Goal: Task Accomplishment & Management: Complete application form

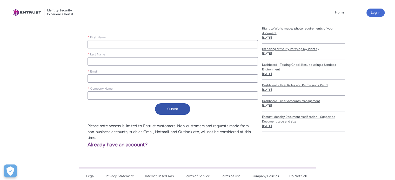
scroll to position [106, 0]
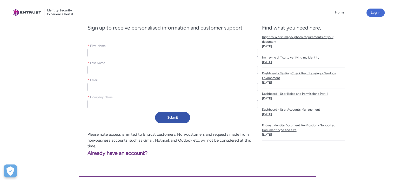
click at [117, 56] on input "* First Name" at bounding box center [172, 53] width 170 height 8
type lightning-primitive-input-simple "Faisal"
type lightning-primitive-input-simple "khan"
type input "Faisal"
type input "khan"
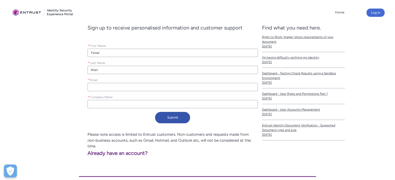
click at [116, 85] on input "* Email" at bounding box center [172, 87] width 170 height 8
type lightning-primitive-input-simple "[EMAIL_ADDRESS][DOMAIN_NAME]"
type input "[EMAIL_ADDRESS][DOMAIN_NAME]"
click at [120, 103] on input "* Company Name" at bounding box center [172, 104] width 170 height 8
type lightning-primitive-input-simple "A"
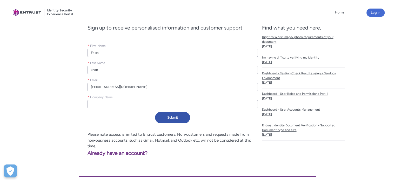
type input "A"
type lightning-primitive-input-simple "Ap"
type input "Ap"
type lightning-primitive-input-simple "Apt"
type input "Apt"
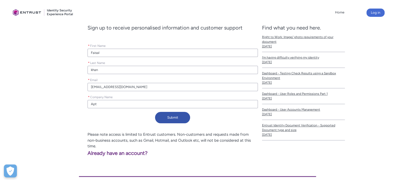
type lightning-primitive-input-simple "Apto"
type input "Apto"
type lightning-primitive-input-simple "Aptos"
type input "Aptos"
type lightning-primitive-input-simple "Aptosi"
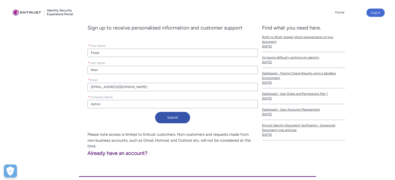
type input "Aptosi"
type lightning-primitive-input-simple "Aptosif"
type input "Aptosif"
type lightning-primitive-input-simple "Aptosify"
type input "Aptosify"
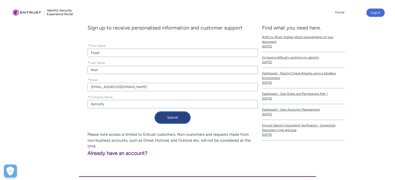
click at [162, 118] on button "Submit" at bounding box center [172, 117] width 35 height 11
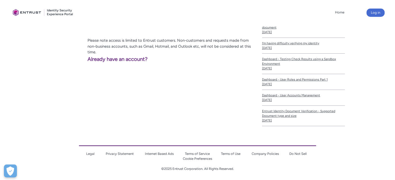
scroll to position [121, 0]
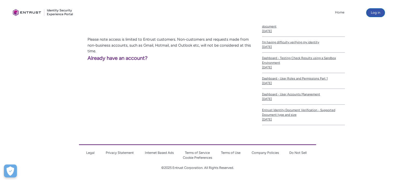
click at [376, 13] on button "Log in" at bounding box center [375, 13] width 18 height 8
